Goal: Task Accomplishment & Management: Manage account settings

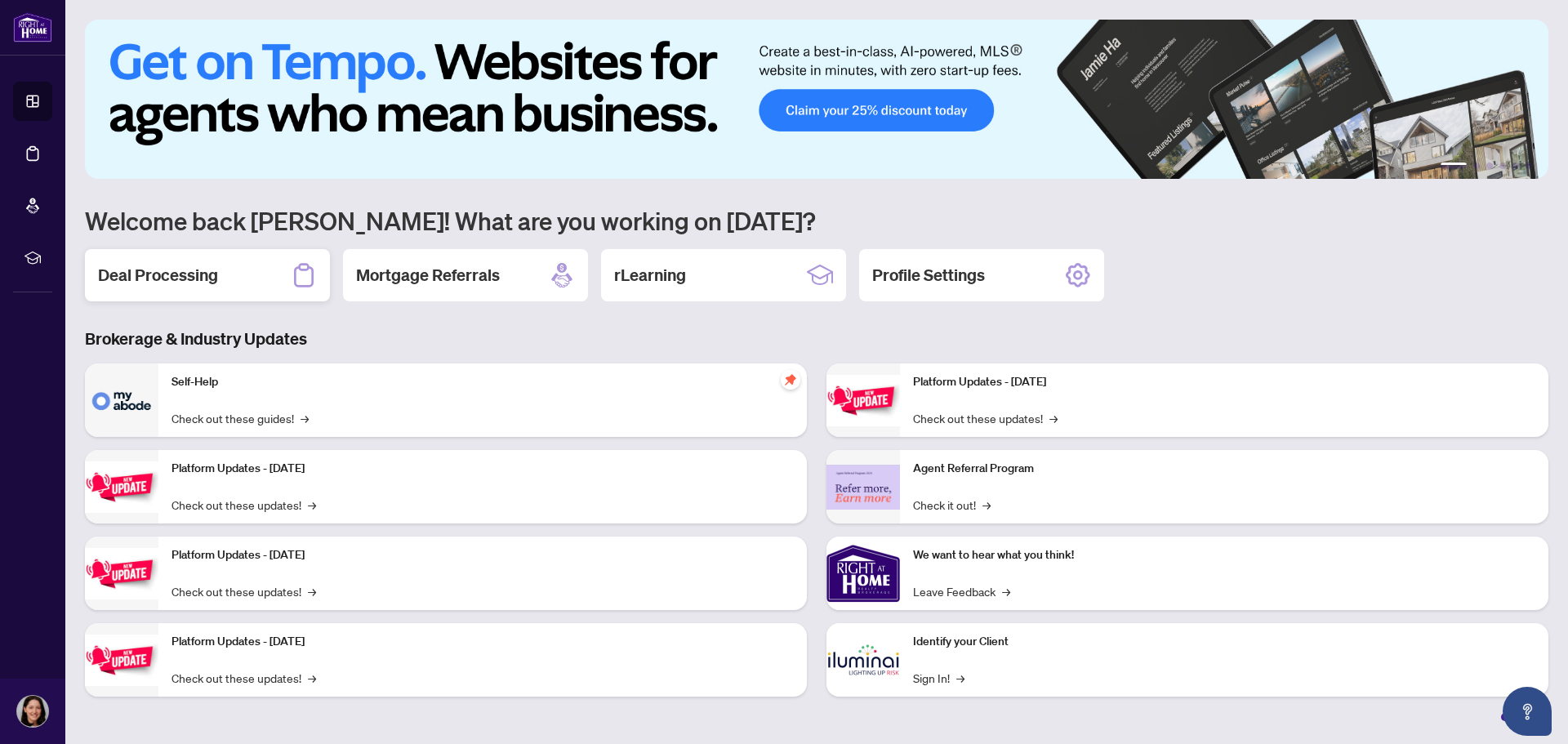
click at [182, 268] on h2 "Deal Processing" at bounding box center [158, 274] width 120 height 22
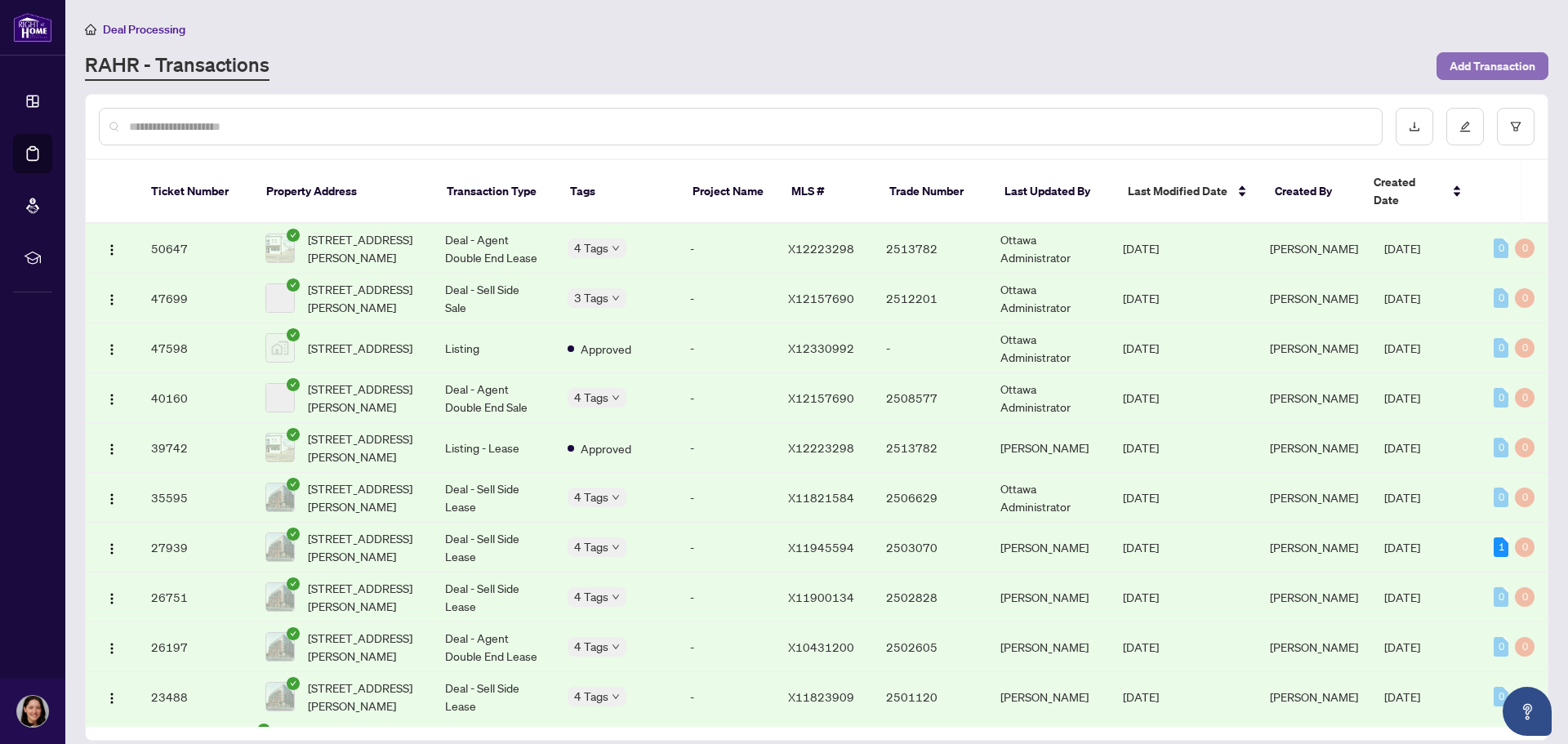
click at [1456, 67] on span "Add Transaction" at bounding box center [1492, 66] width 86 height 26
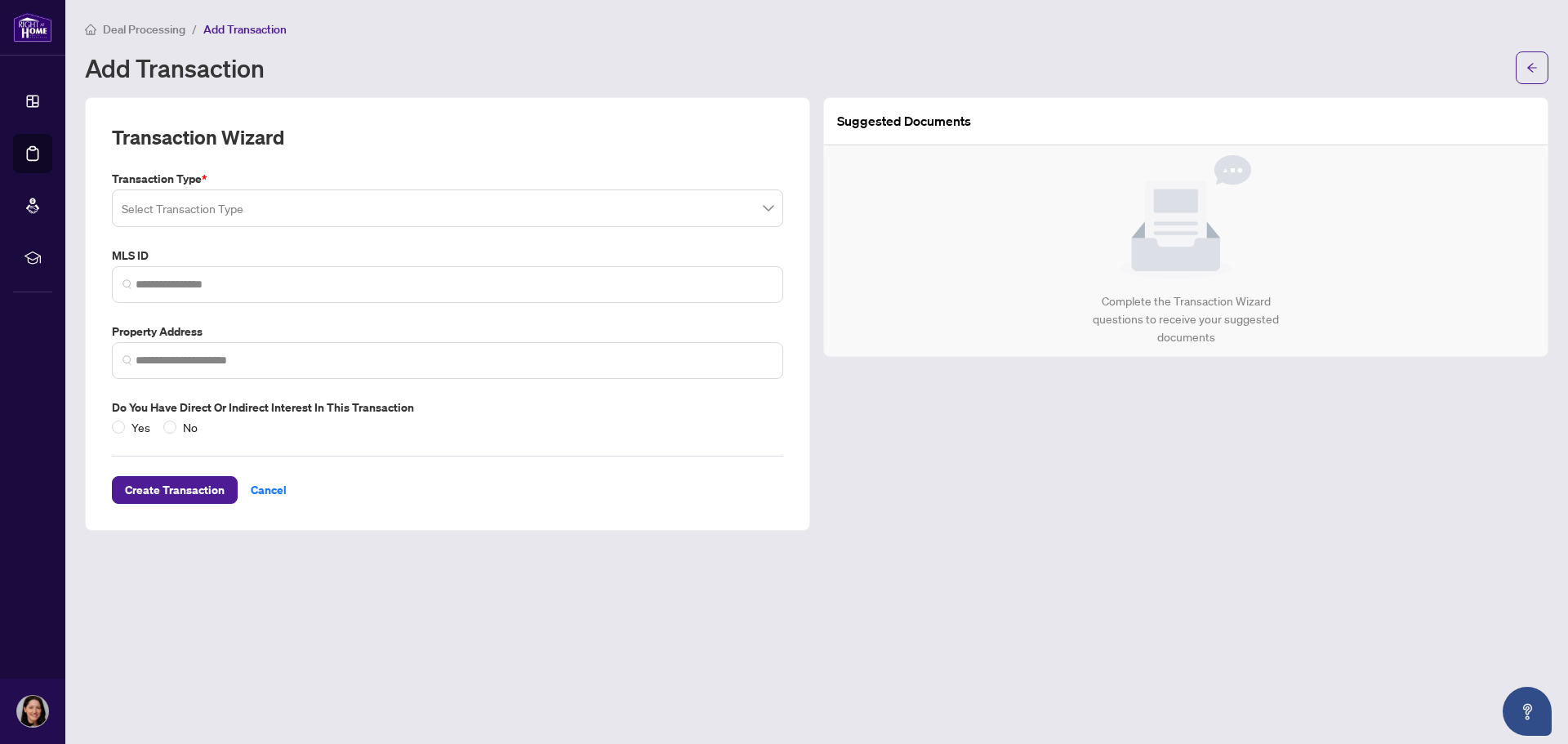
click at [250, 218] on input "search" at bounding box center [440, 210] width 637 height 35
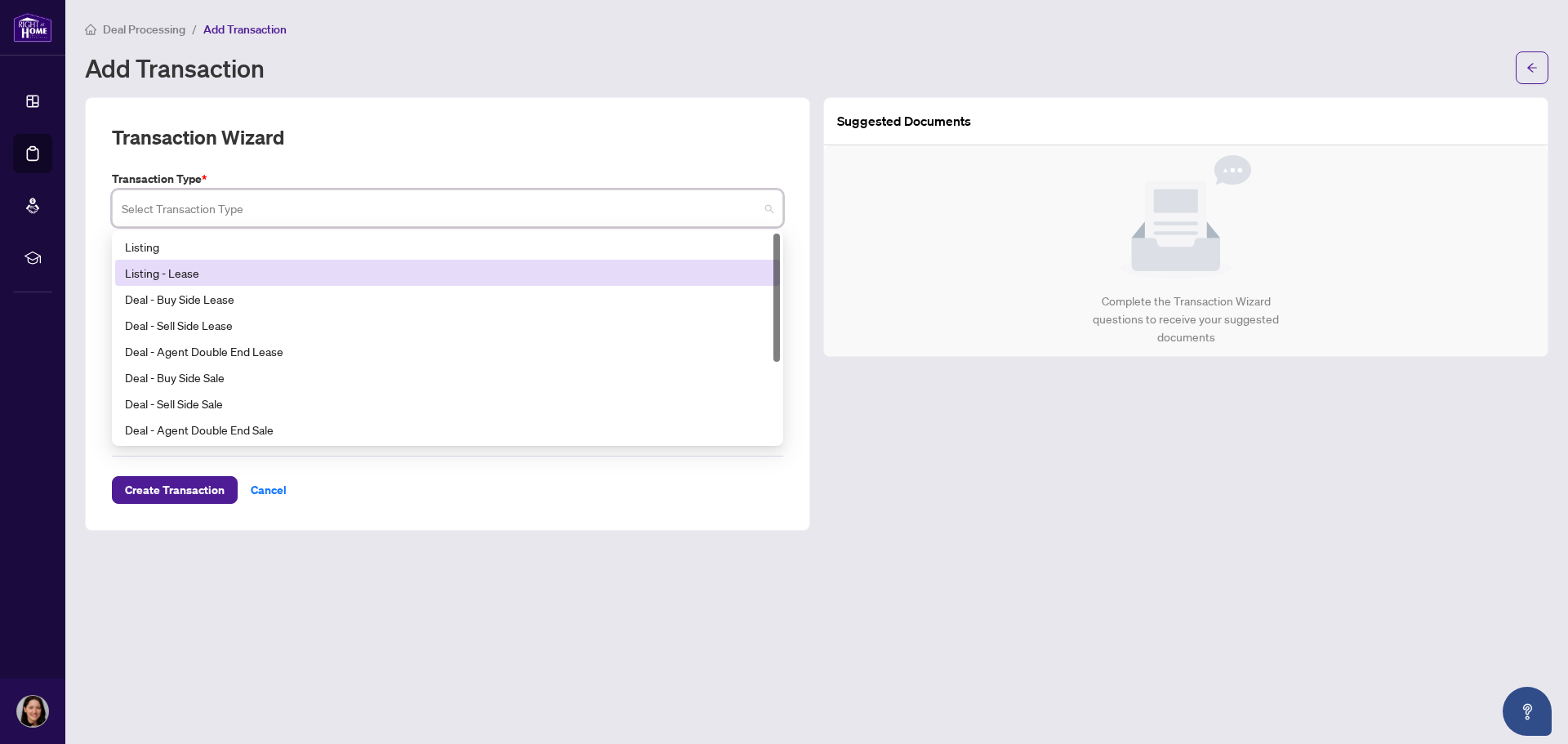
click at [234, 268] on div "Listing - Lease" at bounding box center [447, 272] width 645 height 18
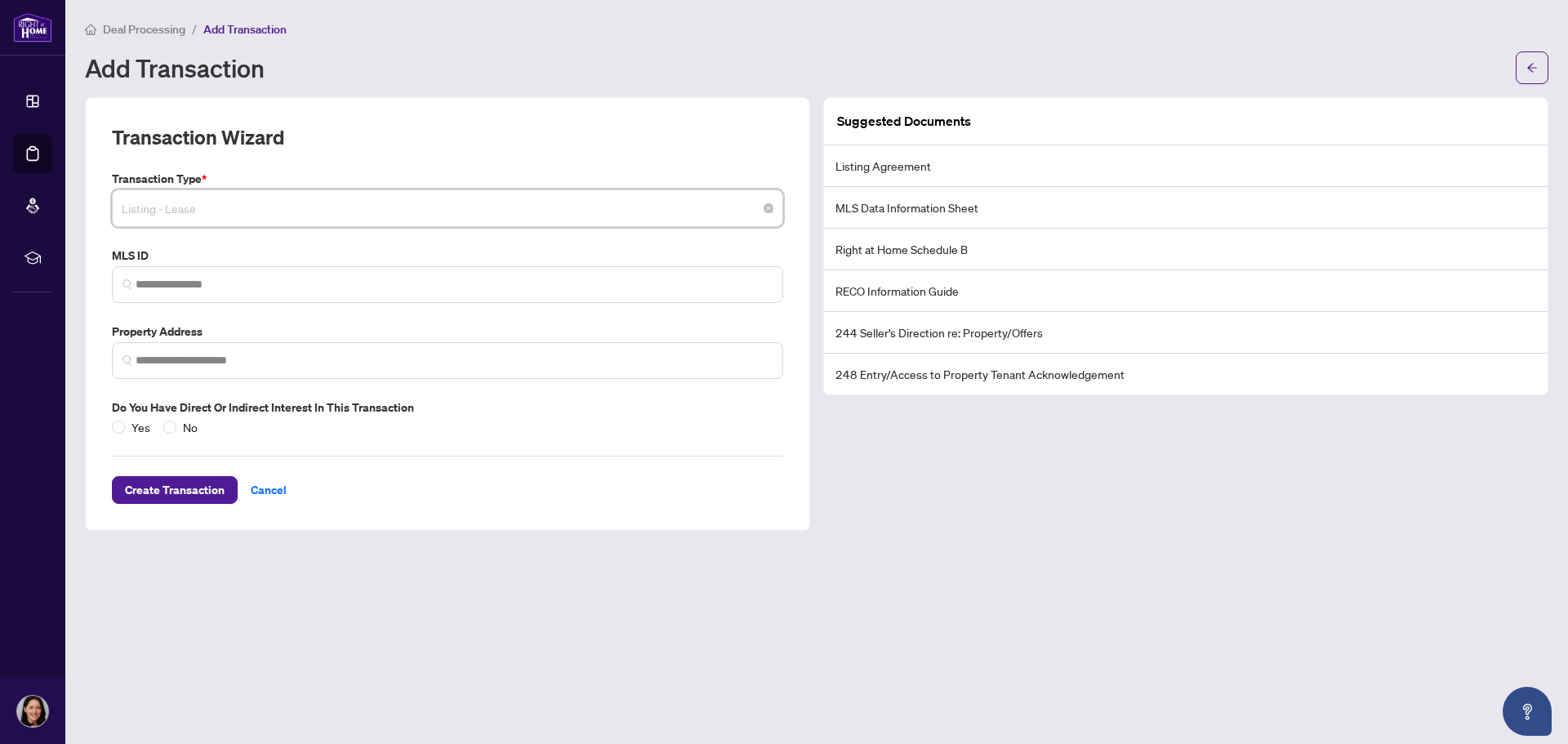
click at [233, 204] on span "Listing - Lease" at bounding box center [447, 207] width 652 height 31
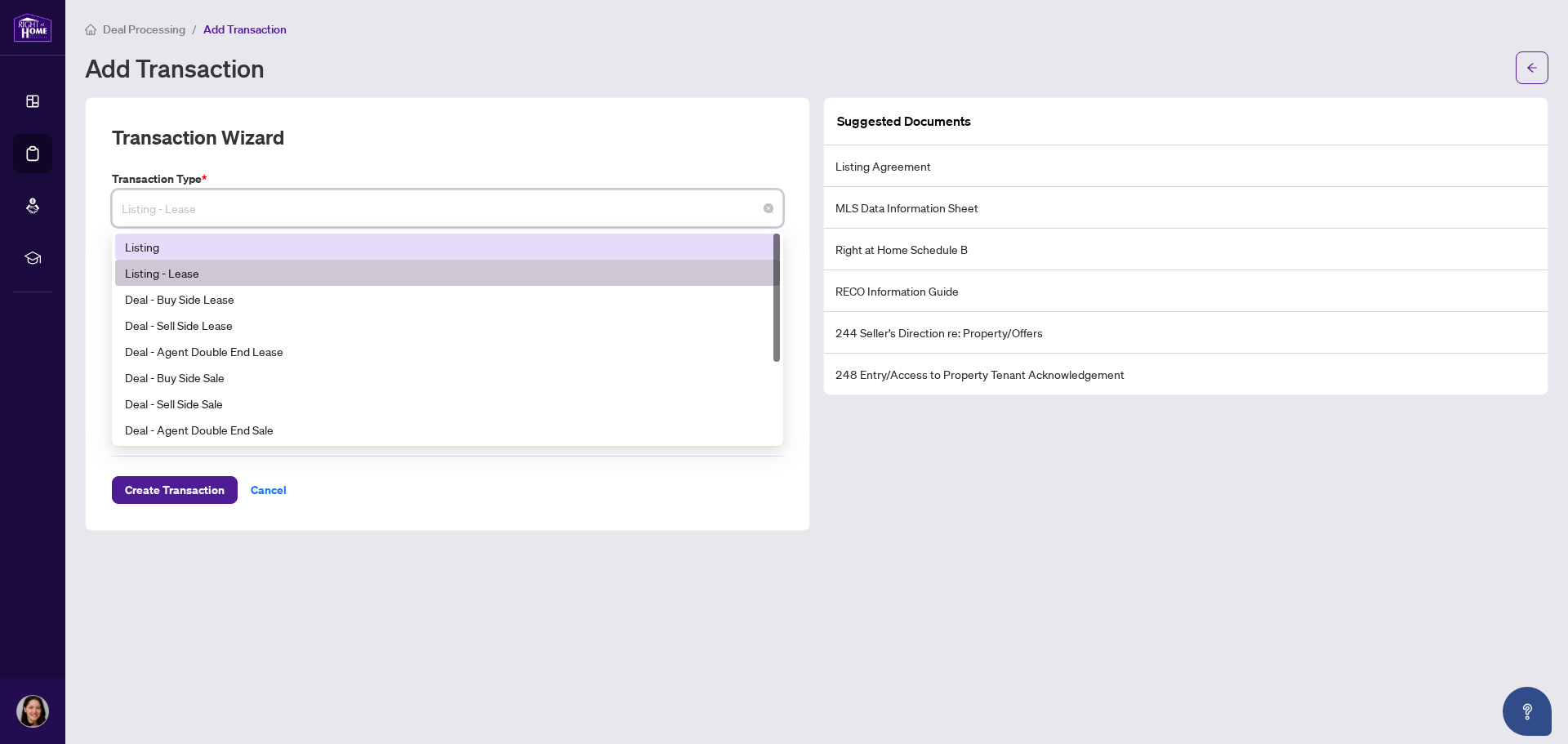
click at [192, 243] on div "Listing" at bounding box center [447, 246] width 645 height 18
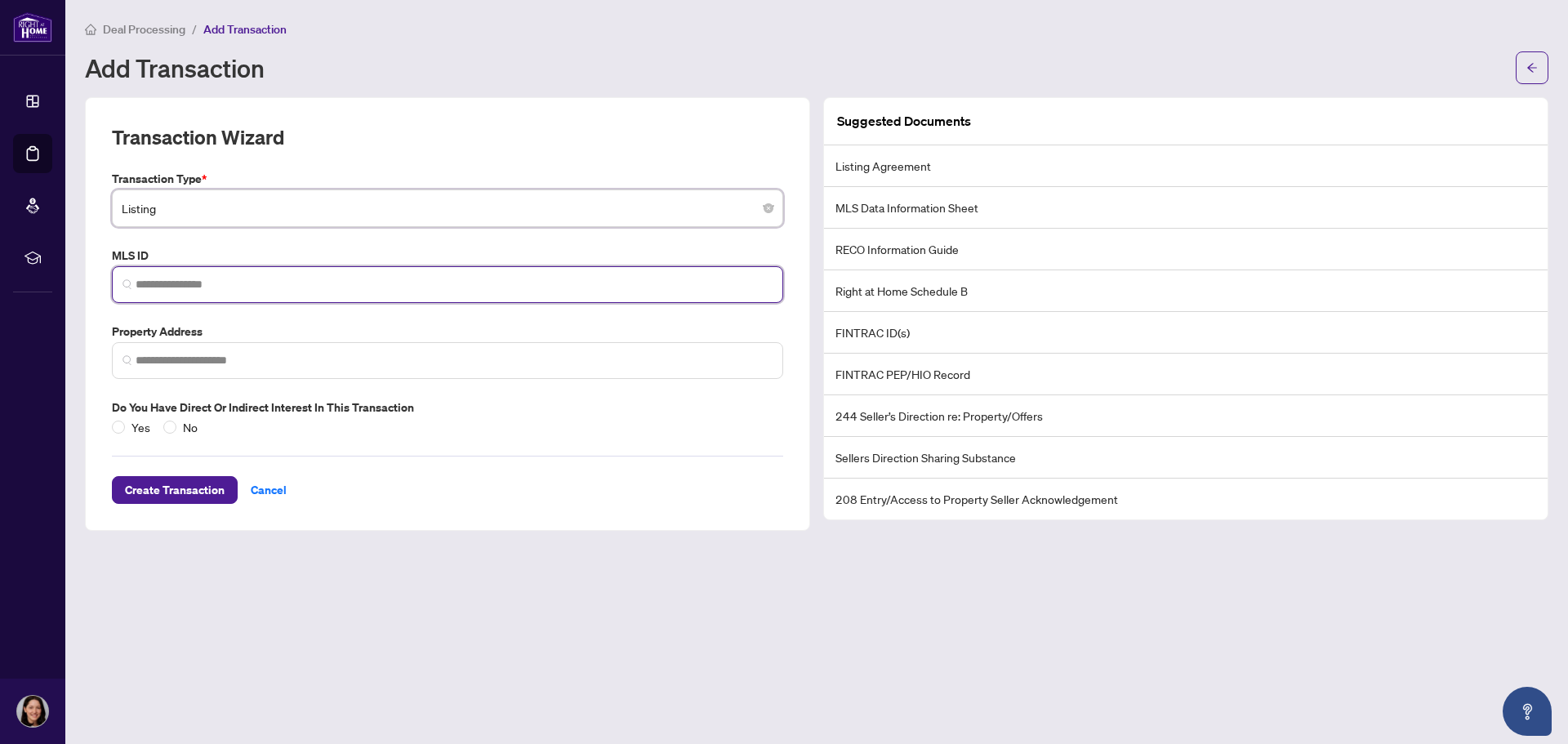
click at [211, 286] on input "search" at bounding box center [454, 285] width 637 height 17
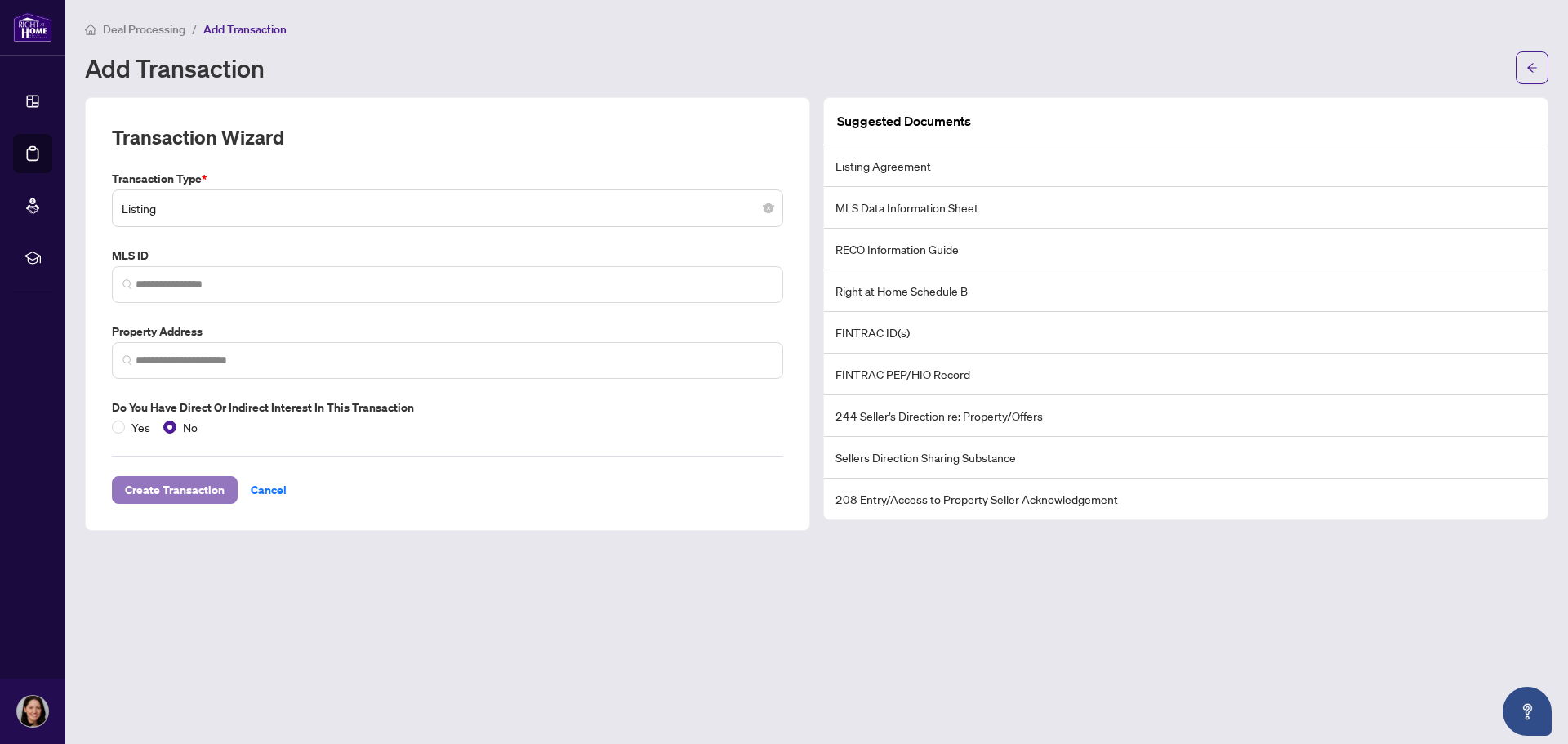
click at [186, 498] on span "Create Transaction" at bounding box center [175, 490] width 100 height 26
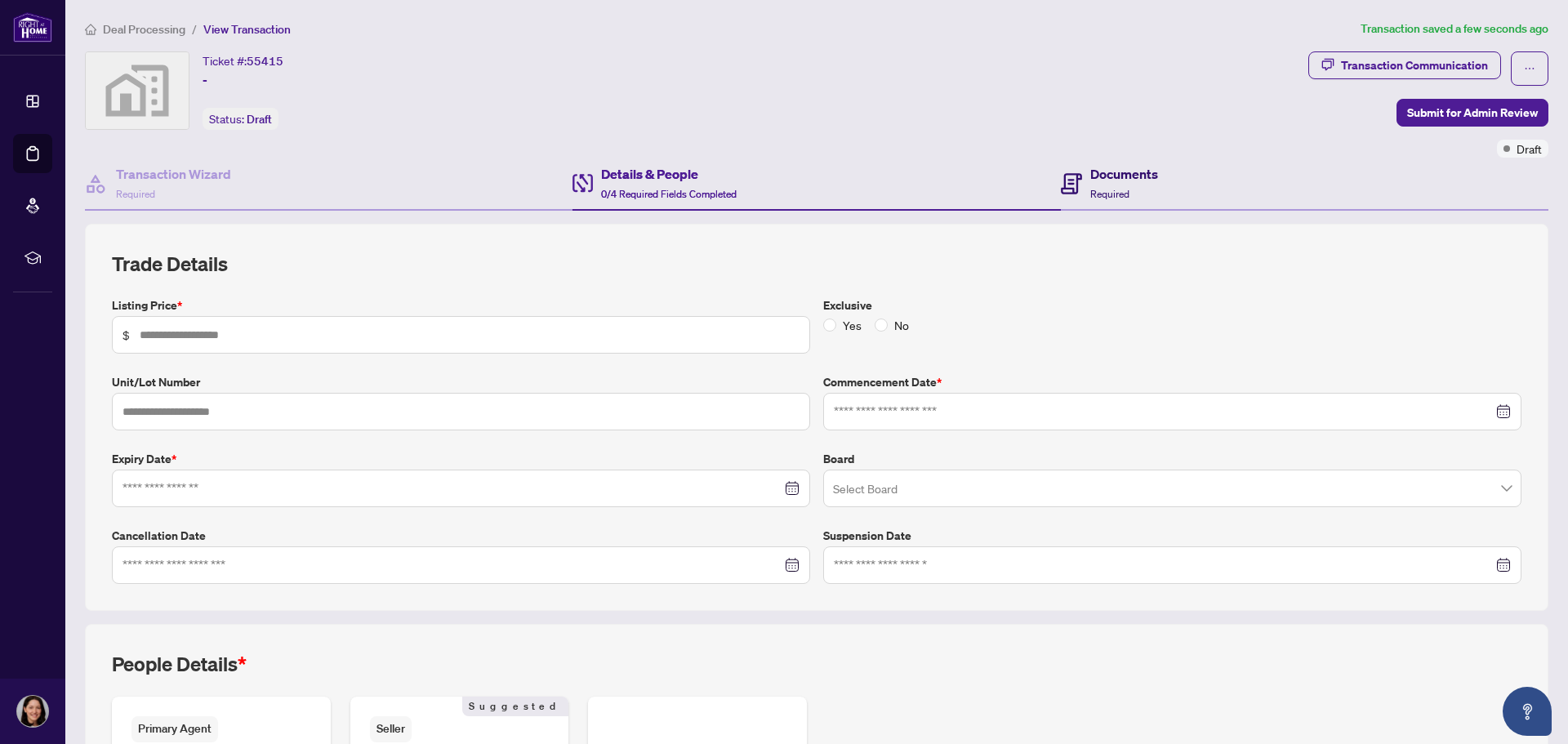
click at [1121, 190] on span "Required" at bounding box center [1109, 193] width 39 height 12
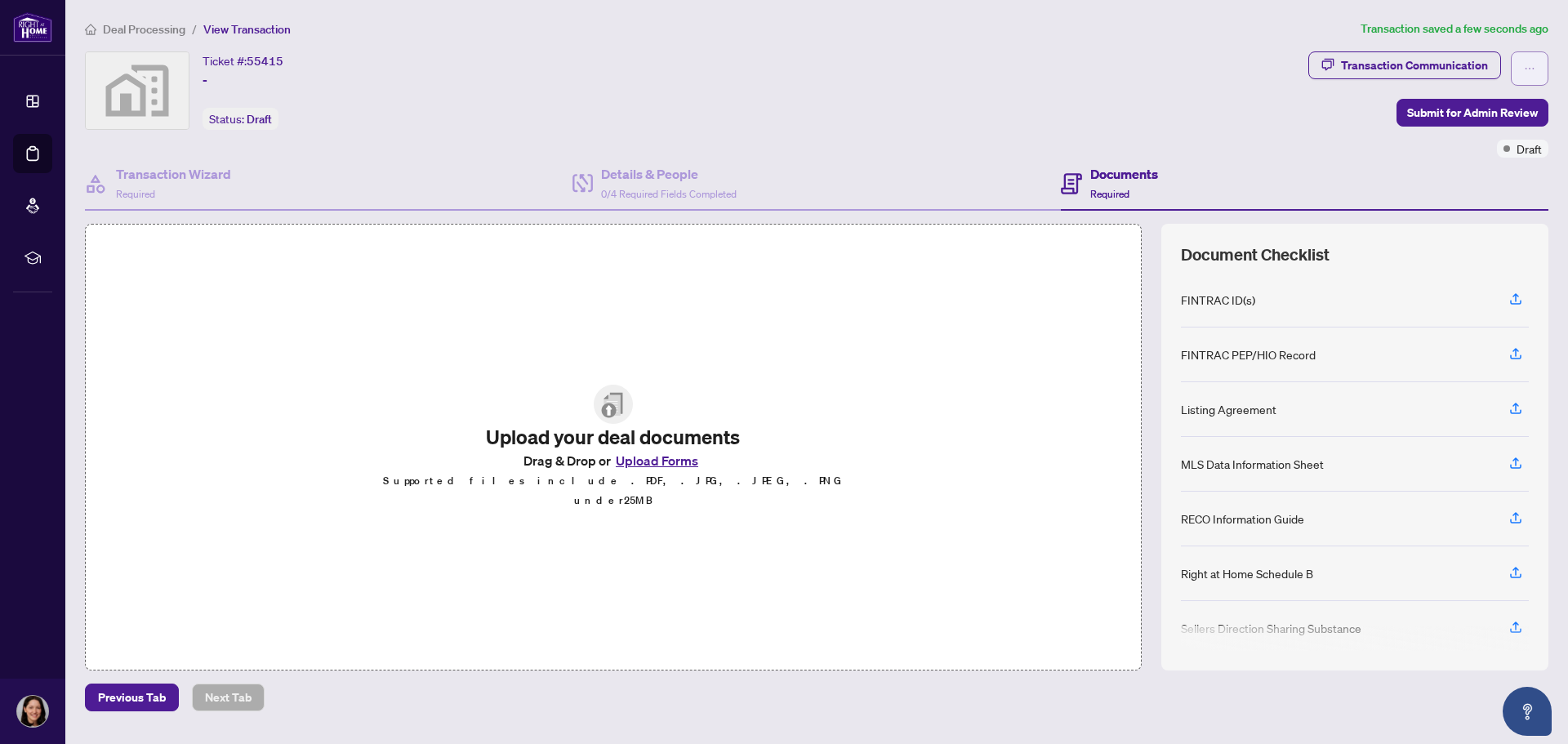
click at [1535, 68] on button "button" at bounding box center [1530, 68] width 37 height 35
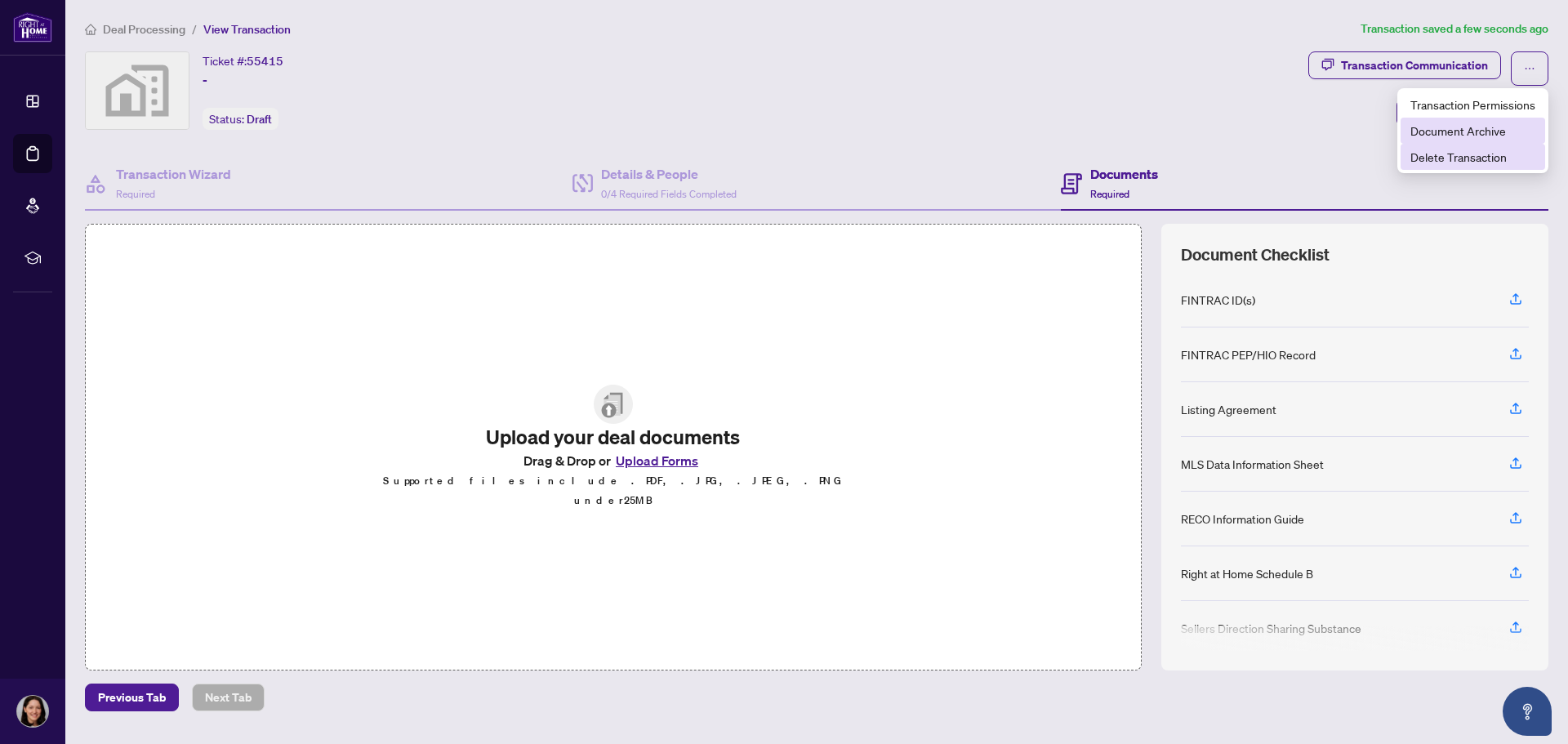
click at [1461, 156] on span "Delete Transaction" at bounding box center [1473, 156] width 125 height 18
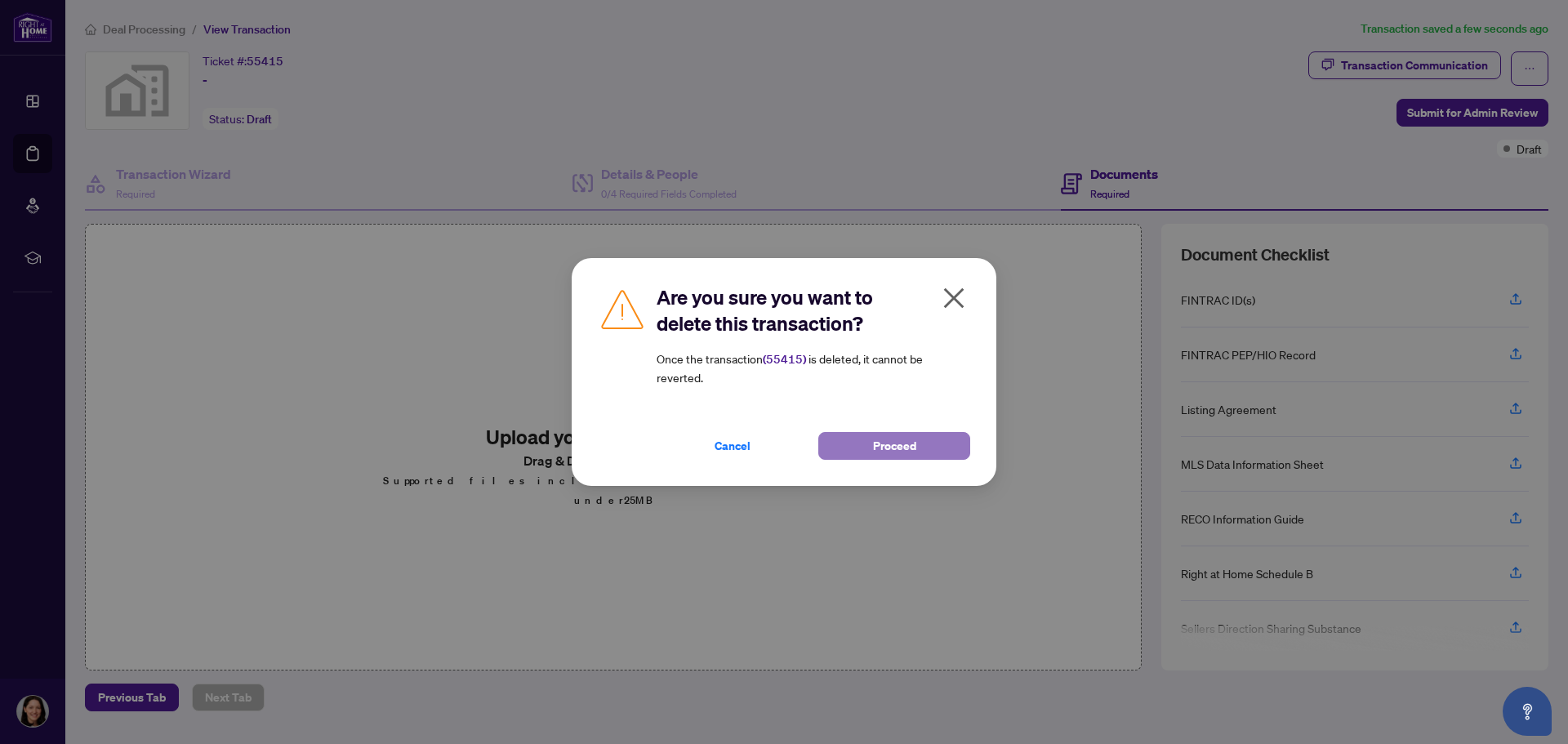
click at [894, 438] on span "Proceed" at bounding box center [895, 445] width 43 height 26
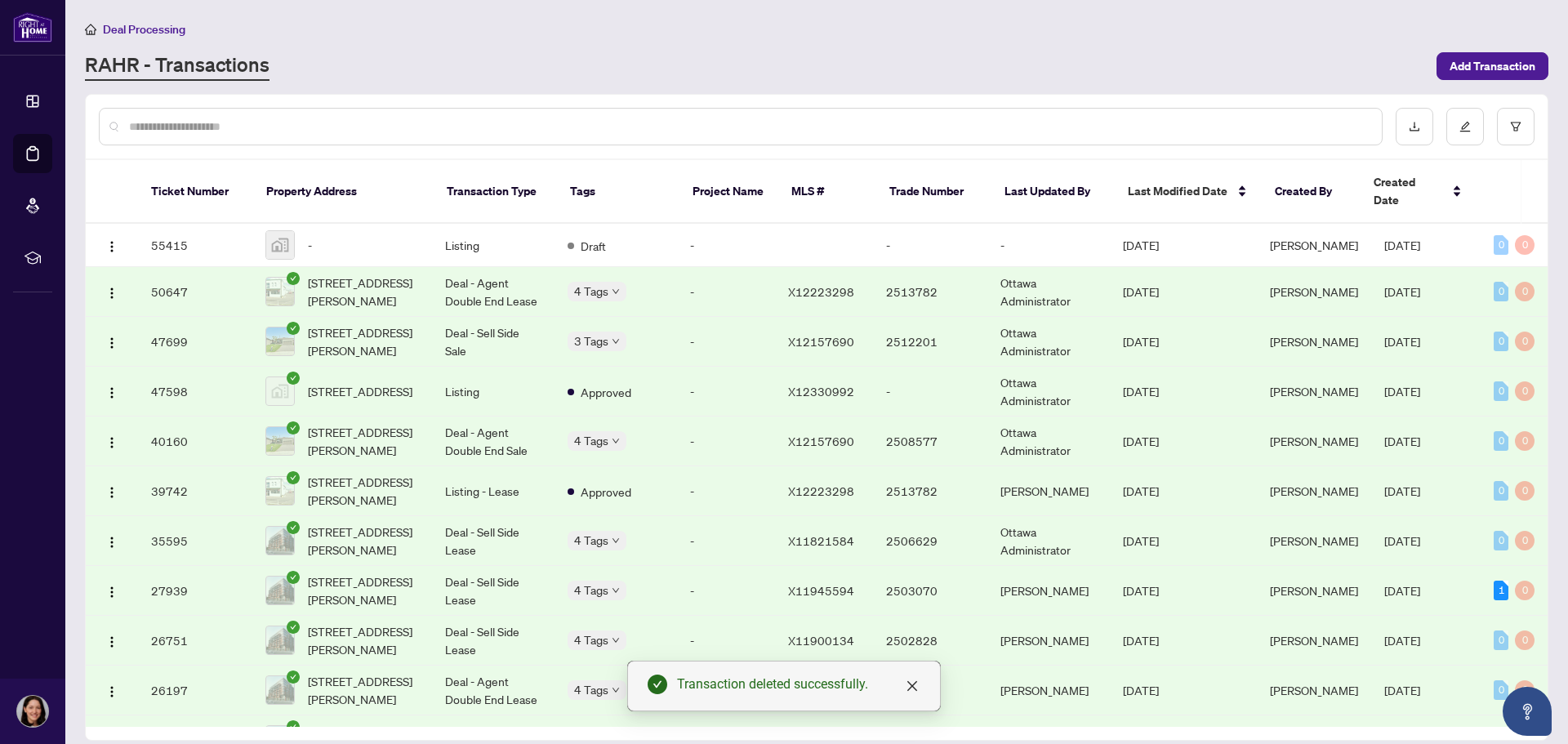
drag, startPoint x: 47, startPoint y: 160, endPoint x: 106, endPoint y: 160, distance: 59.0
click at [0, 0] on link "Deal Processing" at bounding box center [0, 0] width 0 height 0
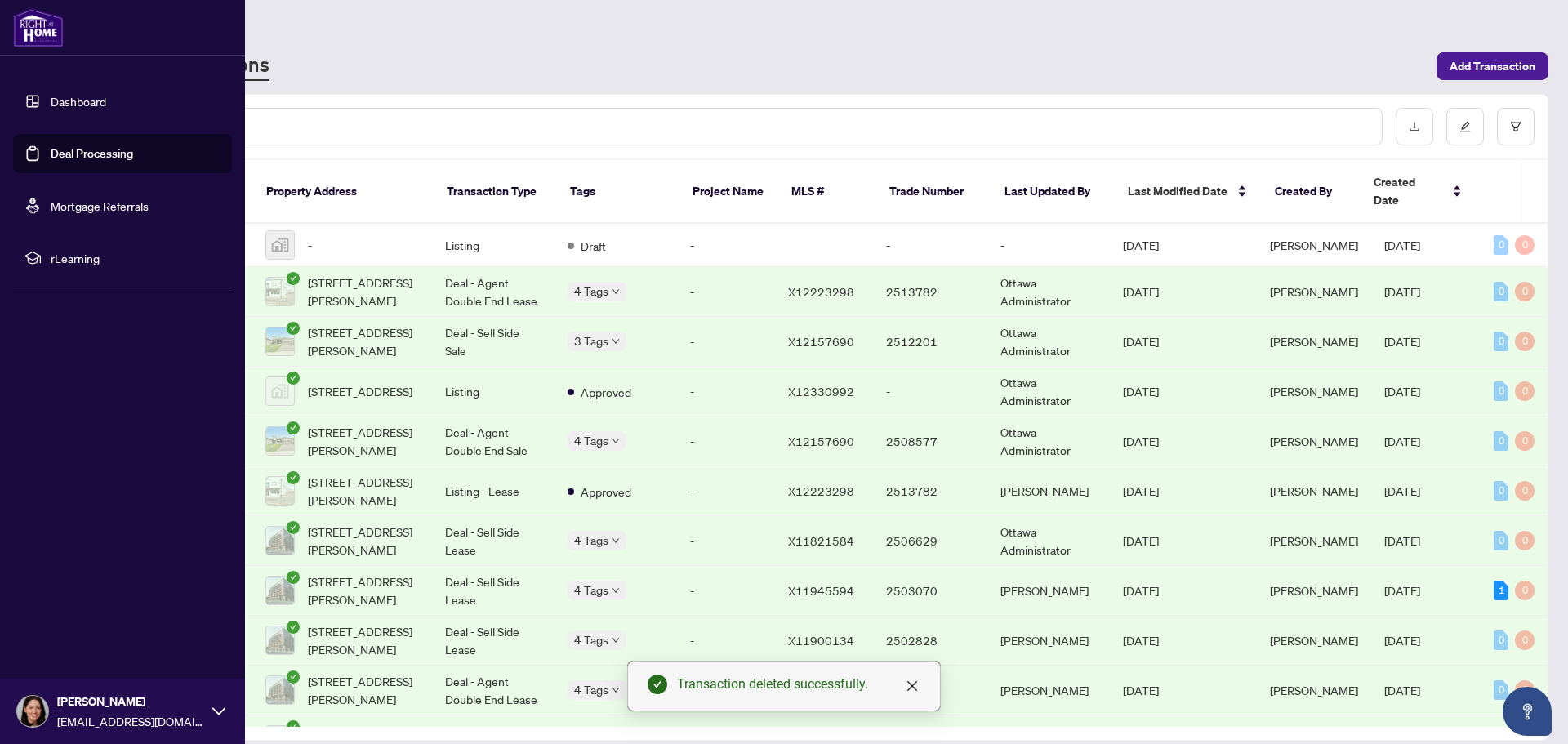
click at [67, 709] on span "[PERSON_NAME]" at bounding box center [130, 701] width 147 height 18
click at [81, 644] on span "Profile Settings" at bounding box center [86, 648] width 78 height 26
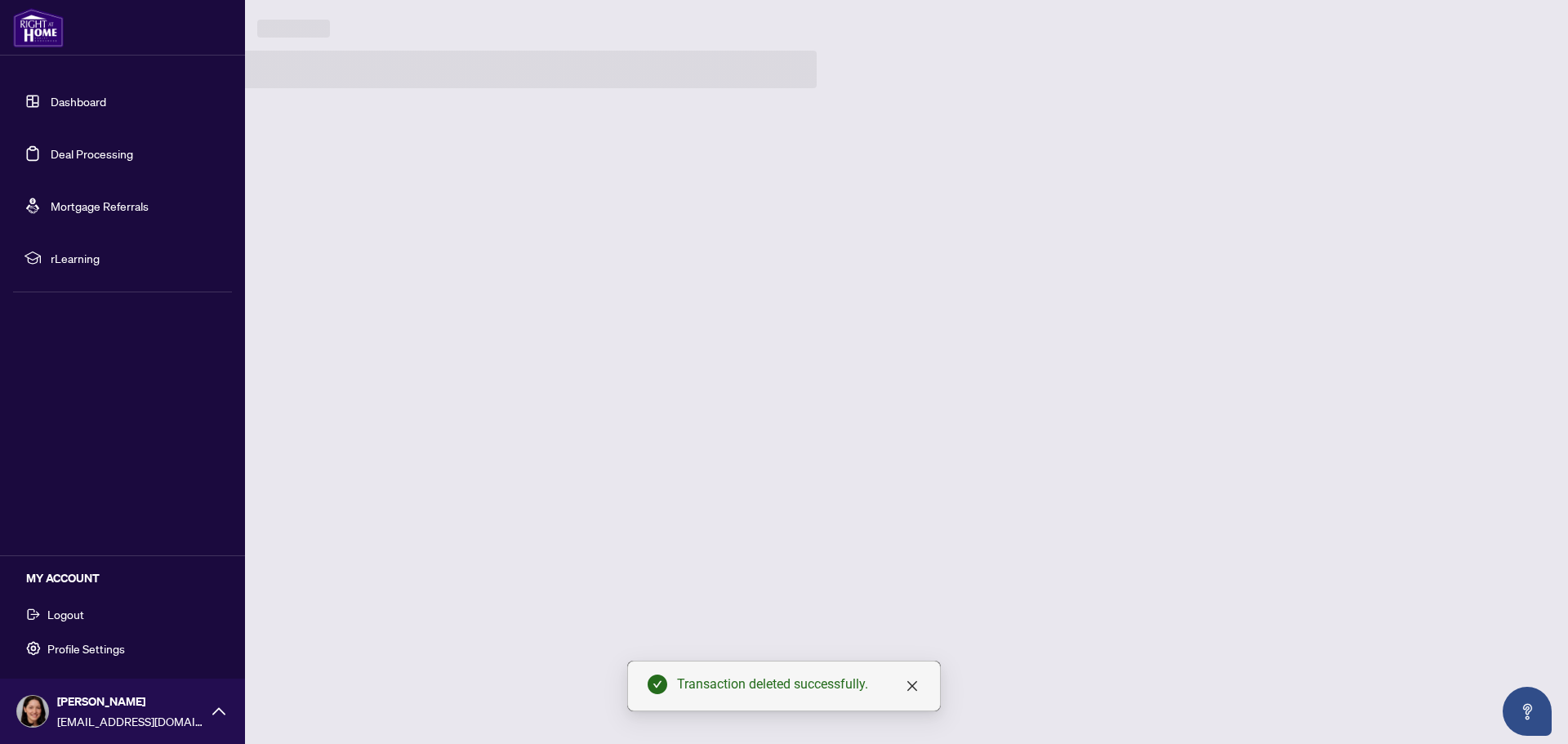
click at [109, 699] on span "[PERSON_NAME]" at bounding box center [130, 701] width 147 height 18
click at [61, 593] on div "Dashboard Deal Processing Mortgage Referrals rLearning [PERSON_NAME] [EMAIL_ADD…" at bounding box center [122, 372] width 245 height 744
click at [75, 714] on span "[EMAIL_ADDRESS][DOMAIN_NAME]" at bounding box center [130, 721] width 147 height 18
click at [62, 616] on span "Logout" at bounding box center [65, 614] width 36 height 26
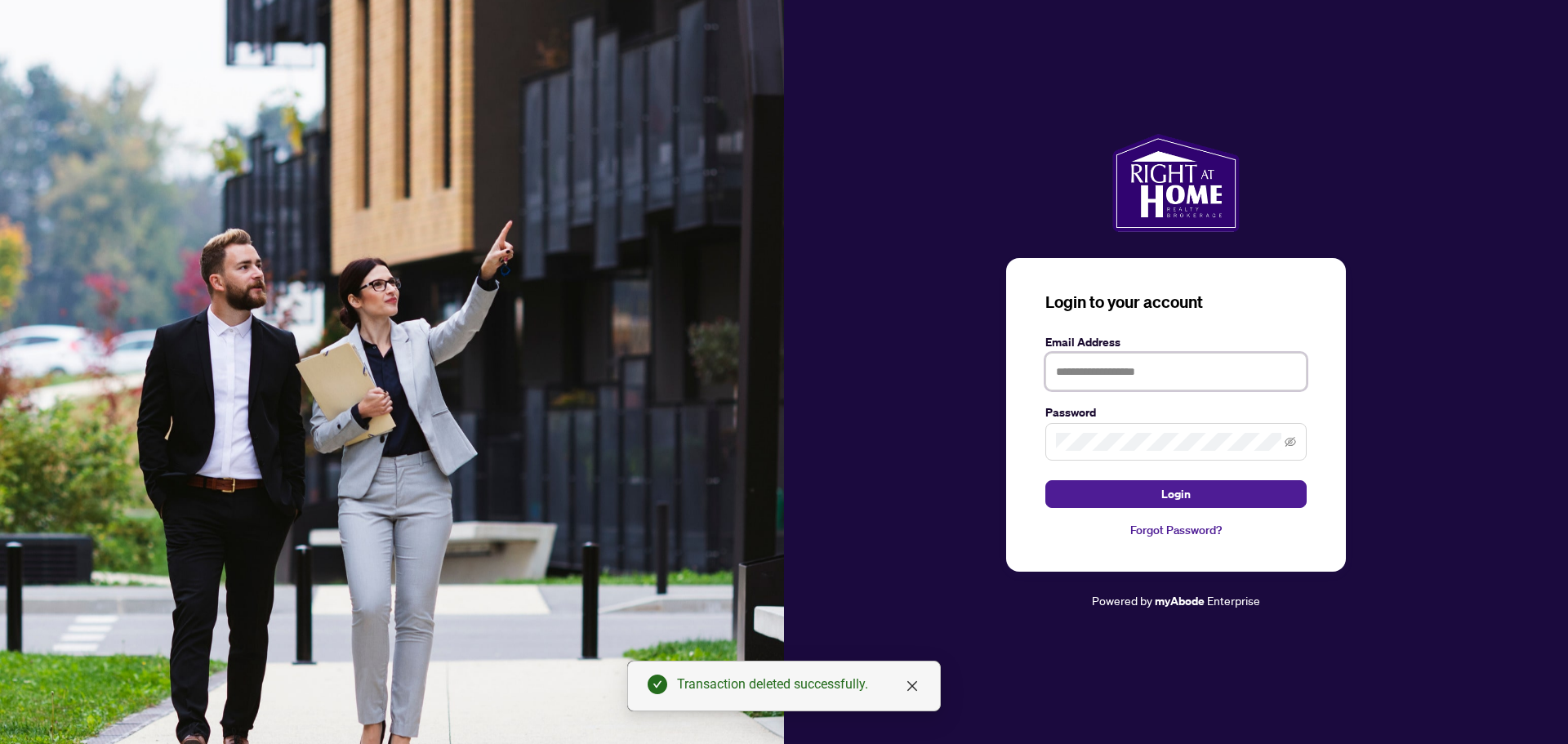
type input "**********"
